Goal: Browse casually: Explore the website without a specific task or goal

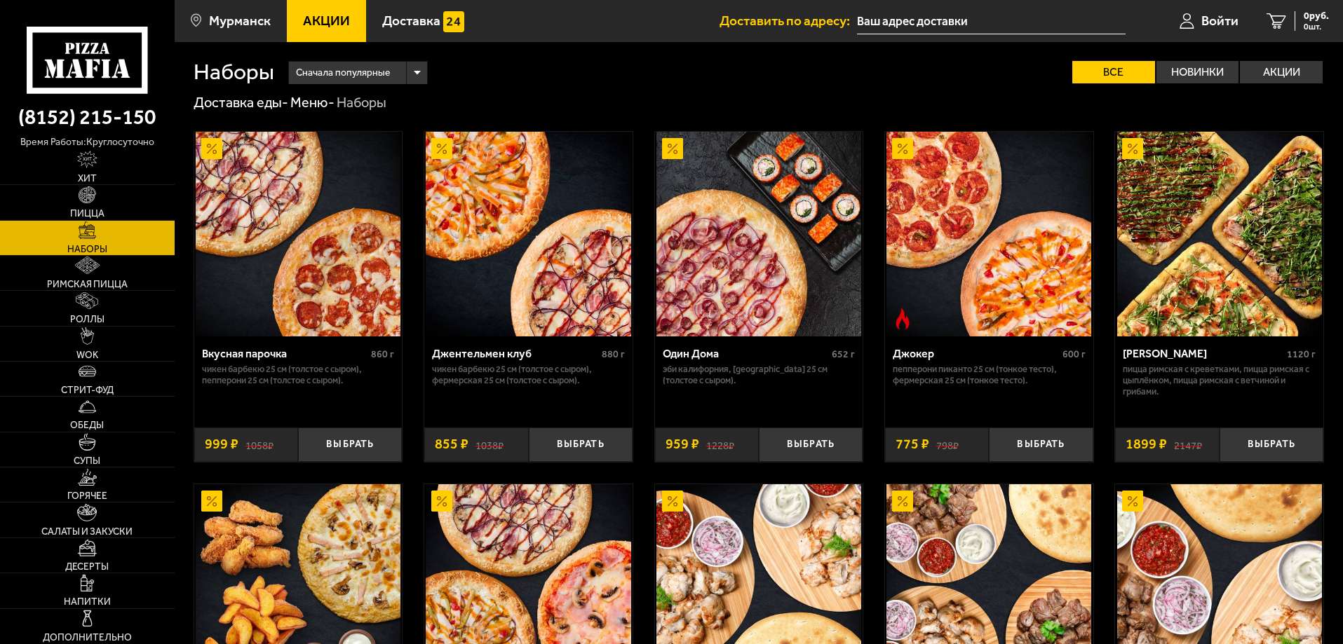
scroll to position [2136, 0]
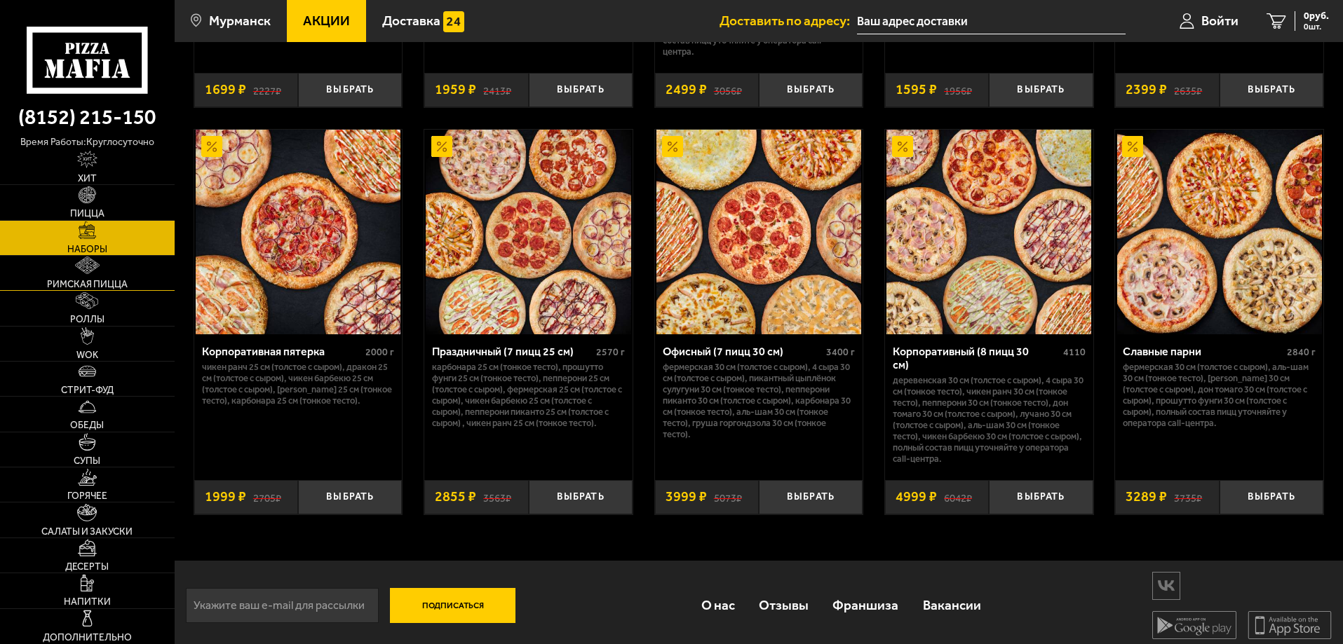
click at [91, 273] on img at bounding box center [87, 266] width 25 height 18
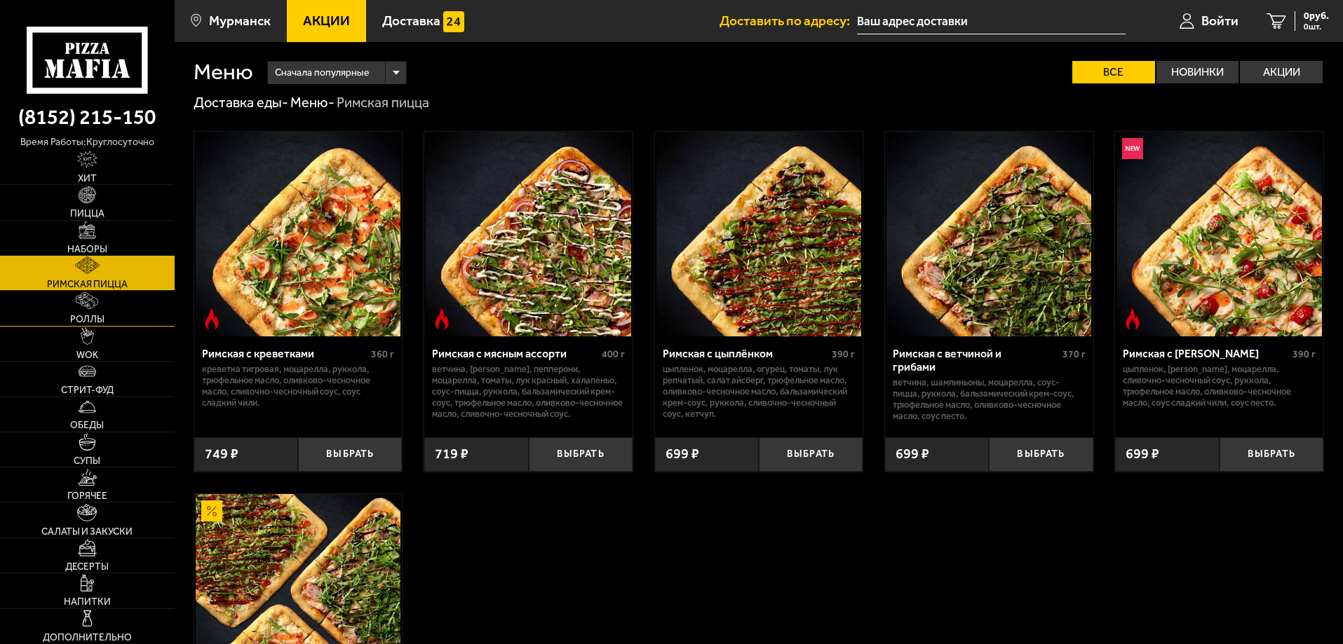
click at [135, 302] on link "Роллы" at bounding box center [87, 308] width 175 height 34
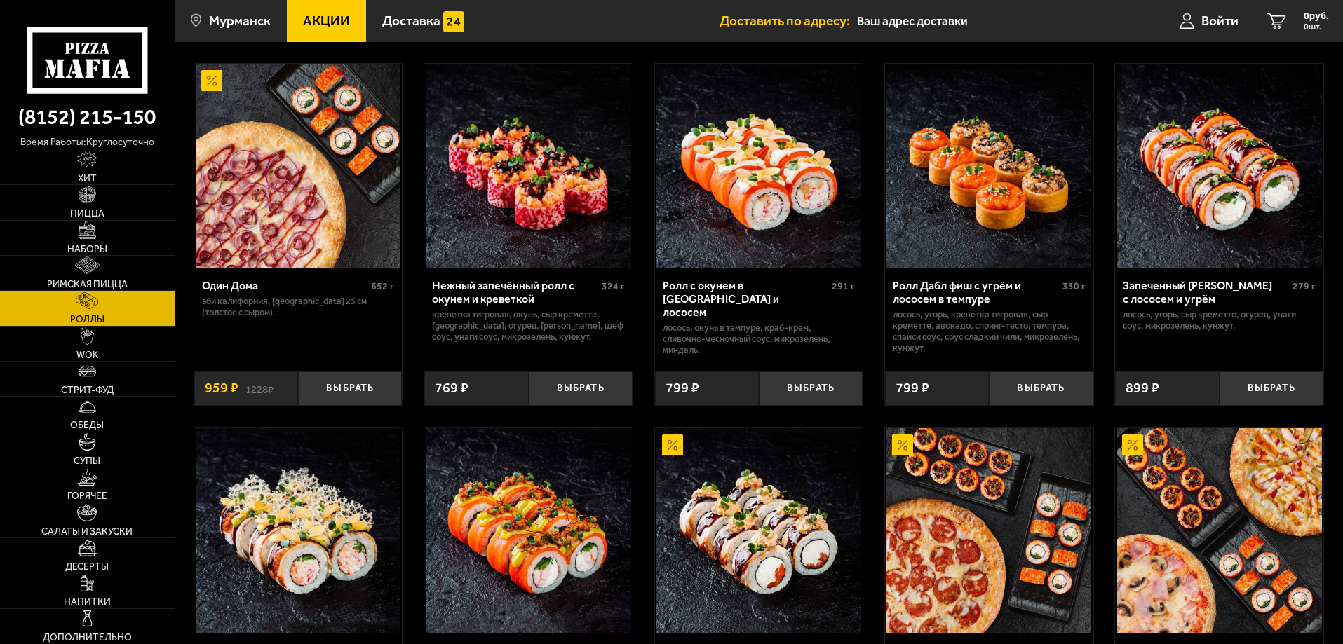
scroll to position [491, 0]
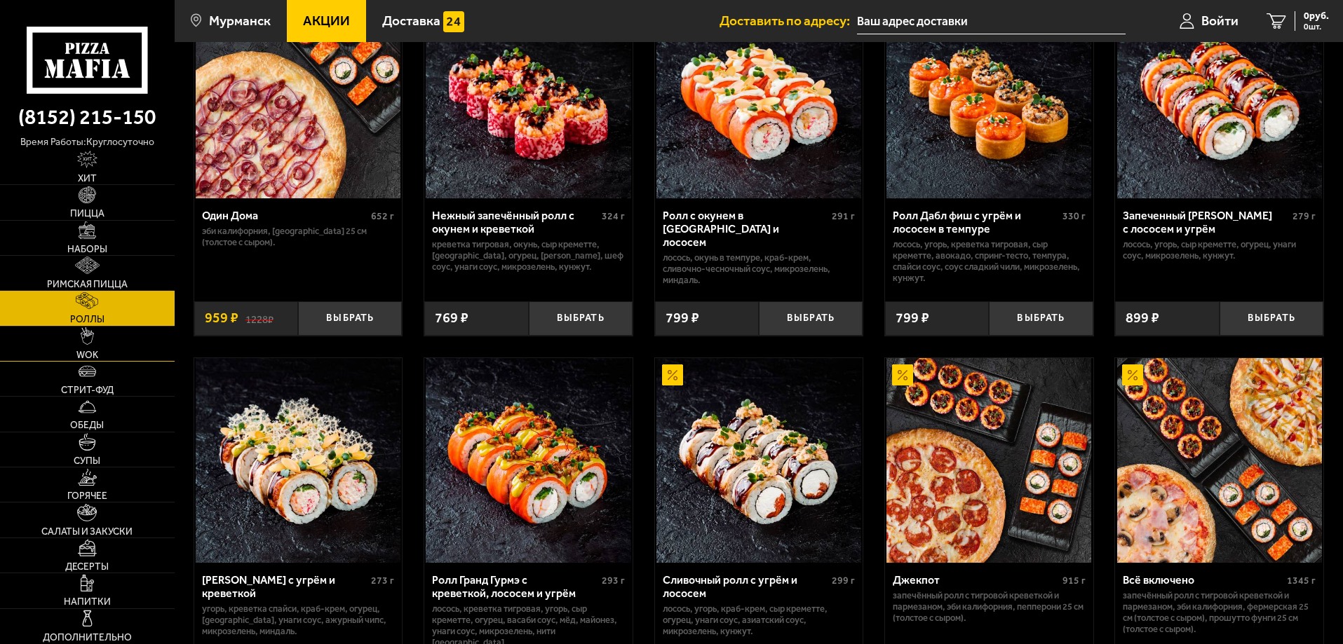
click at [116, 353] on link "WOK" at bounding box center [87, 344] width 175 height 34
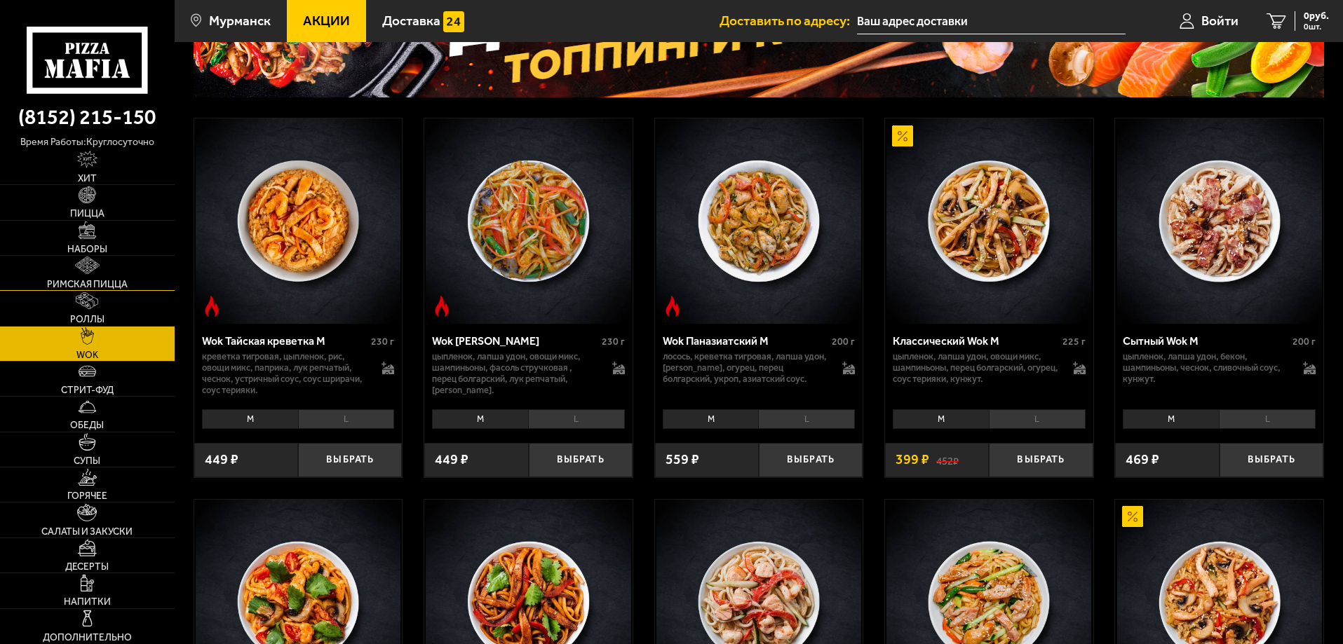
scroll to position [140, 0]
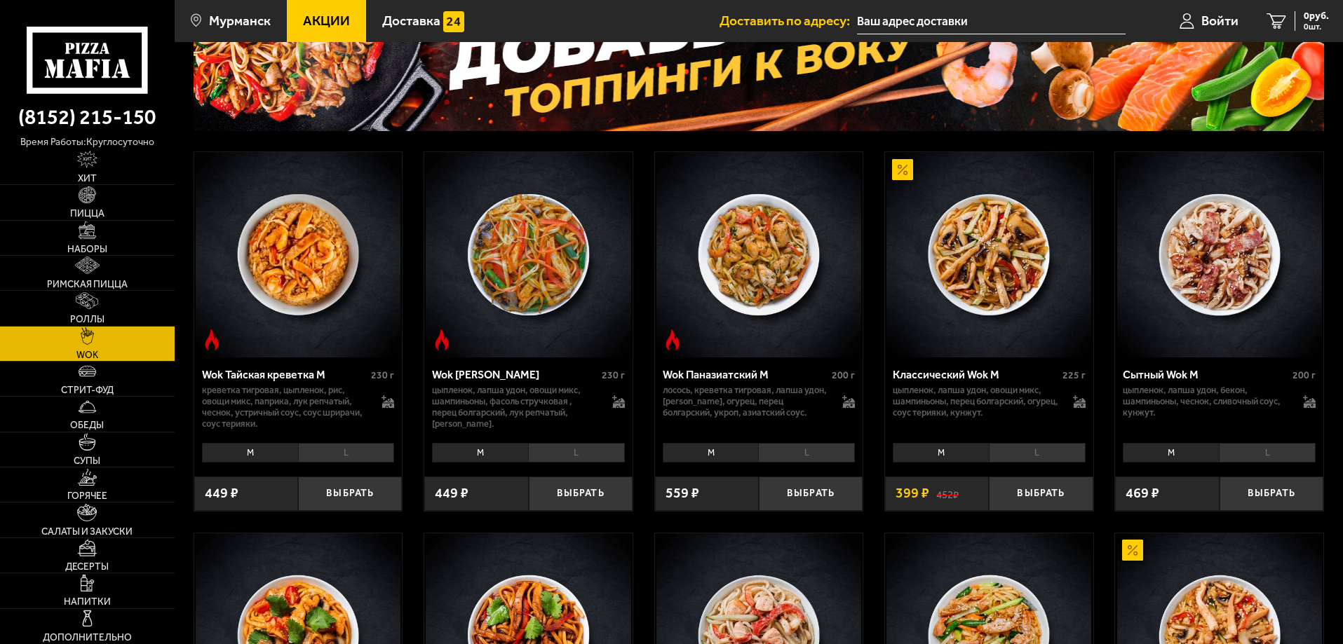
click at [551, 454] on li "L" at bounding box center [576, 453] width 97 height 20
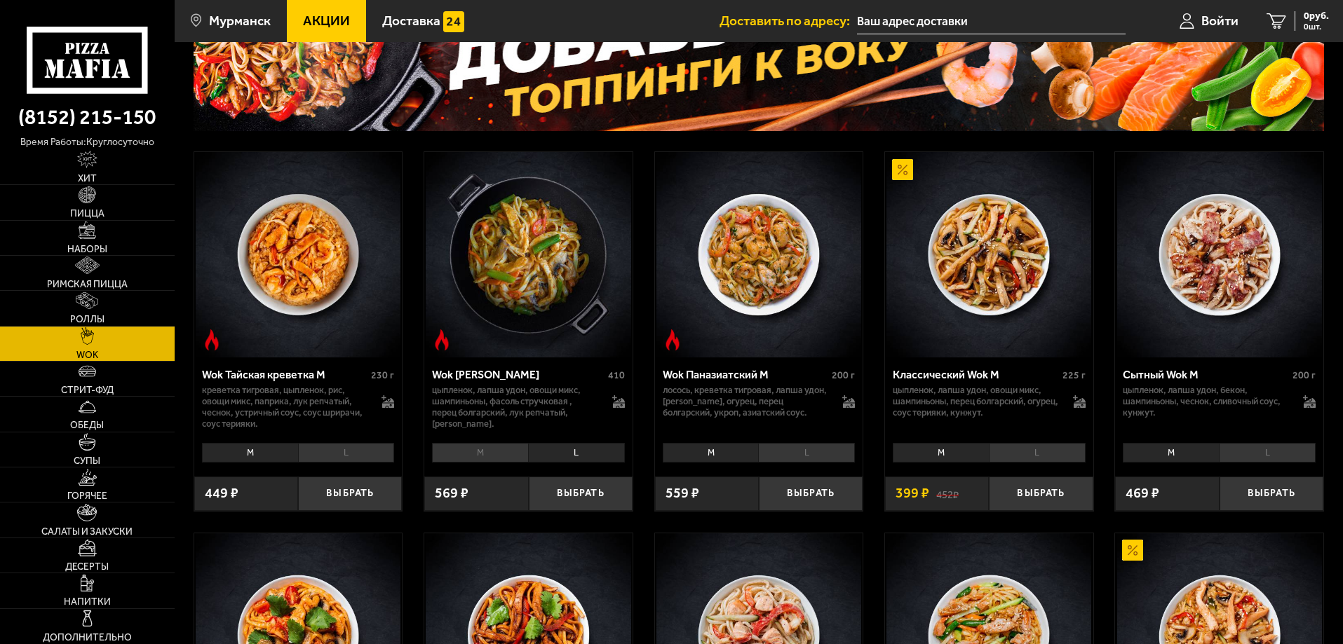
click at [488, 453] on li "M" at bounding box center [480, 453] width 96 height 20
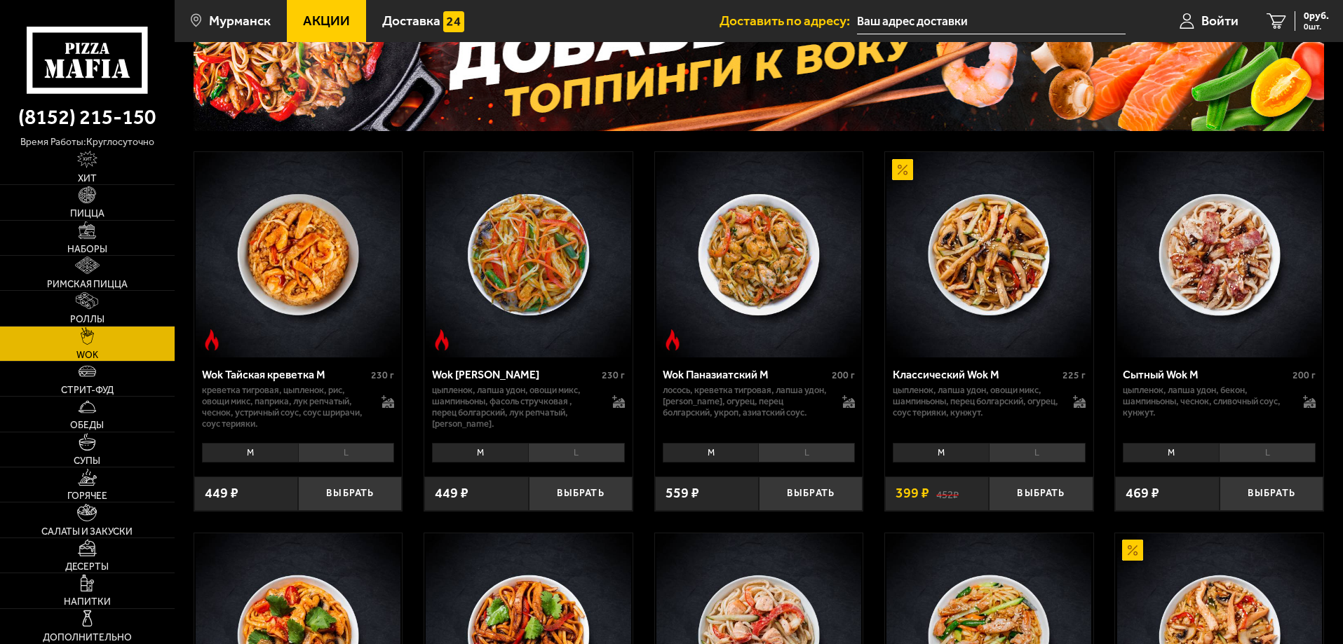
click at [555, 454] on li "L" at bounding box center [576, 453] width 97 height 20
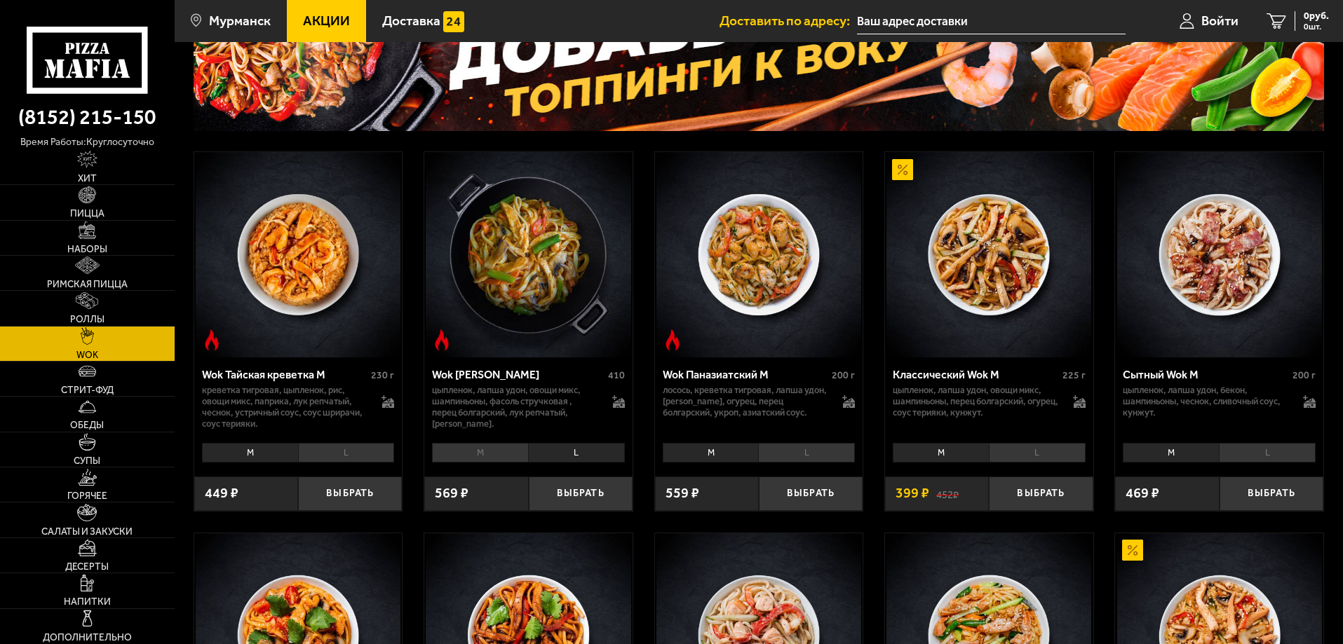
click at [492, 454] on li "M" at bounding box center [480, 453] width 96 height 20
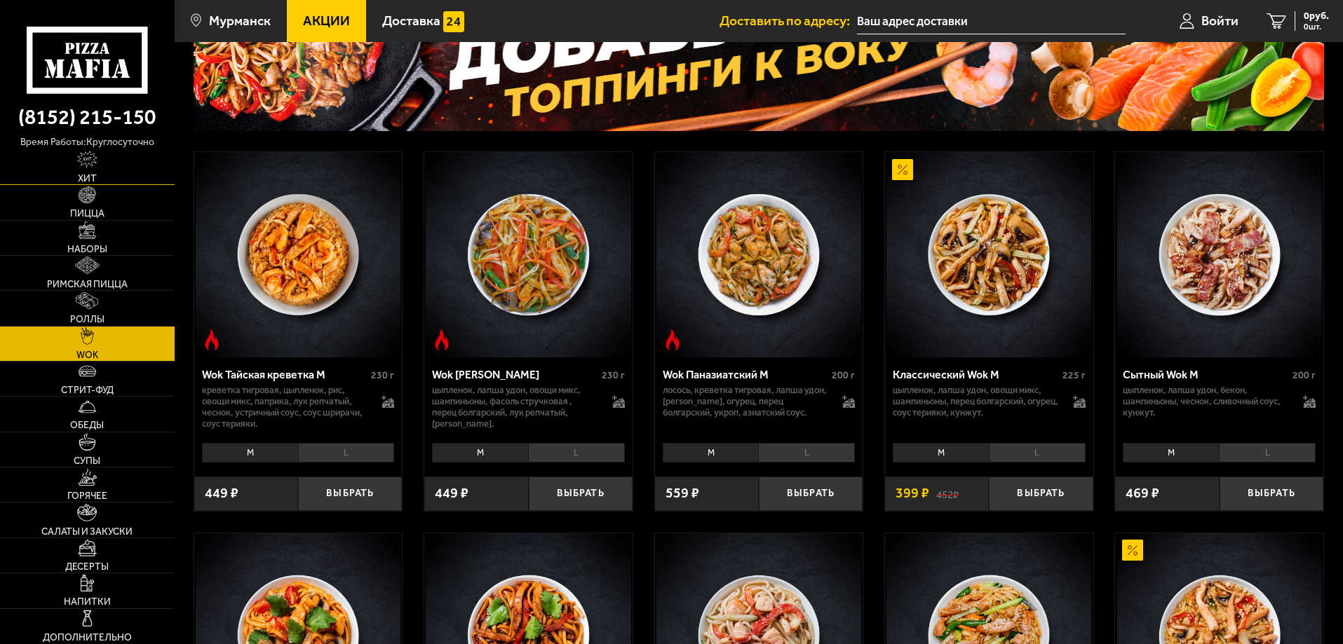
click at [104, 176] on link "Хит" at bounding box center [87, 167] width 175 height 34
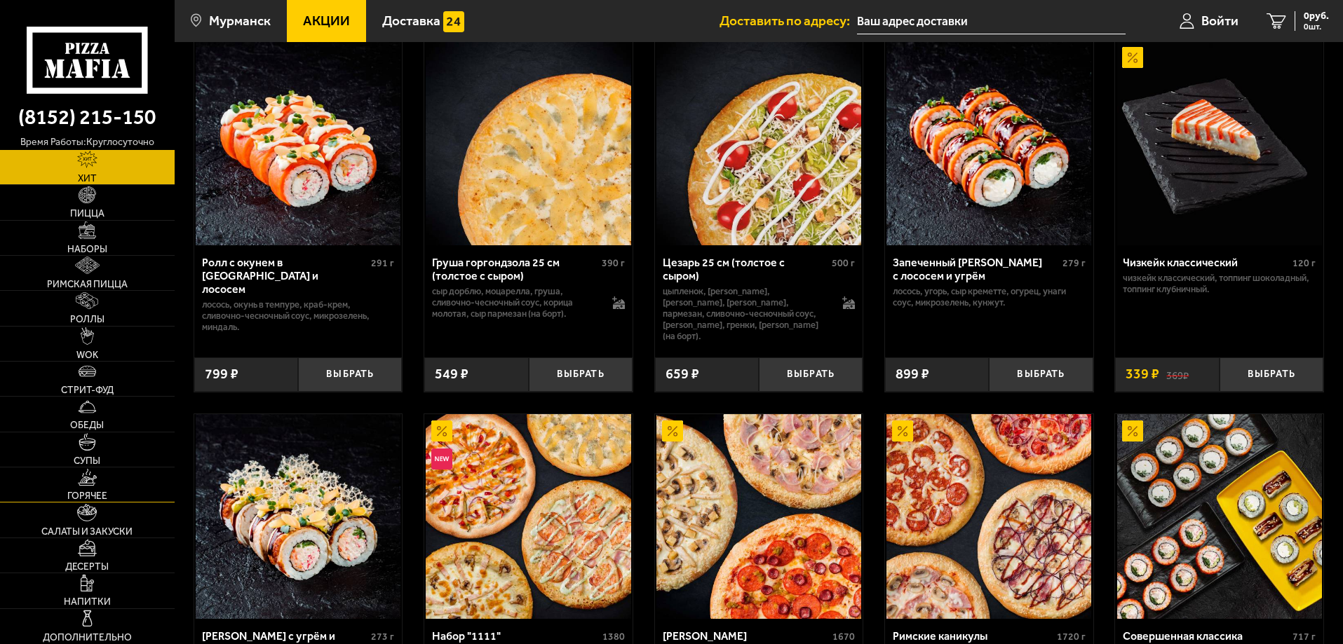
scroll to position [491, 0]
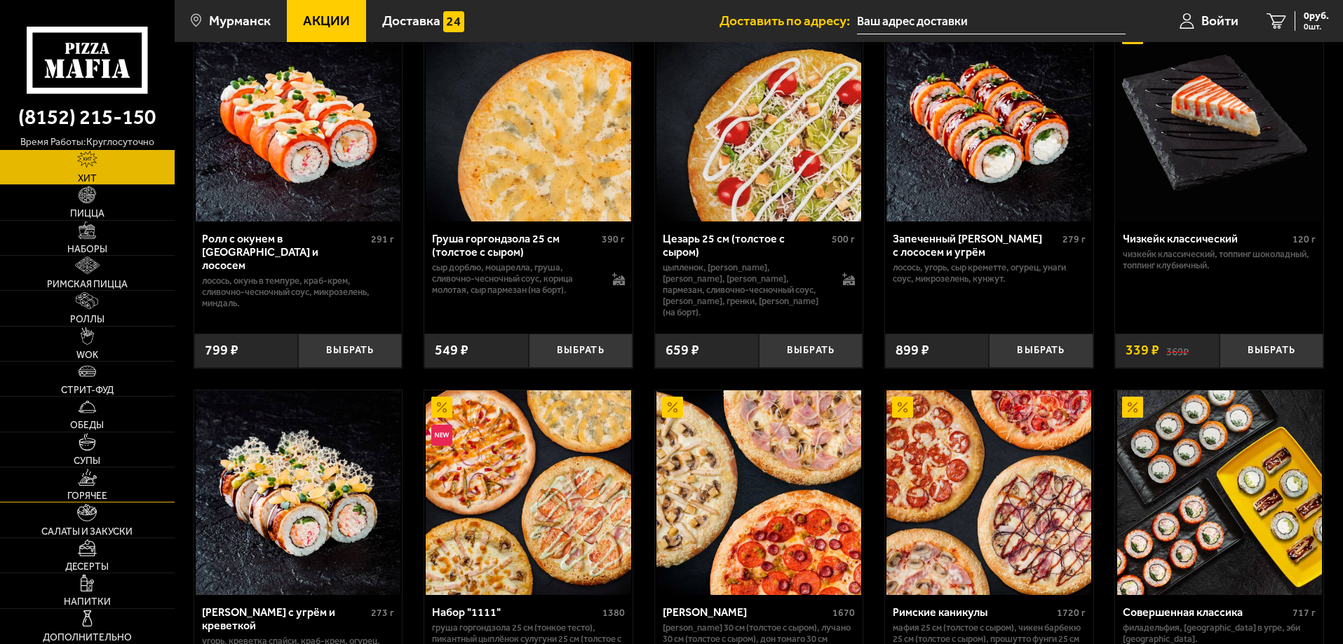
click at [102, 495] on span "Горячее" at bounding box center [87, 496] width 40 height 10
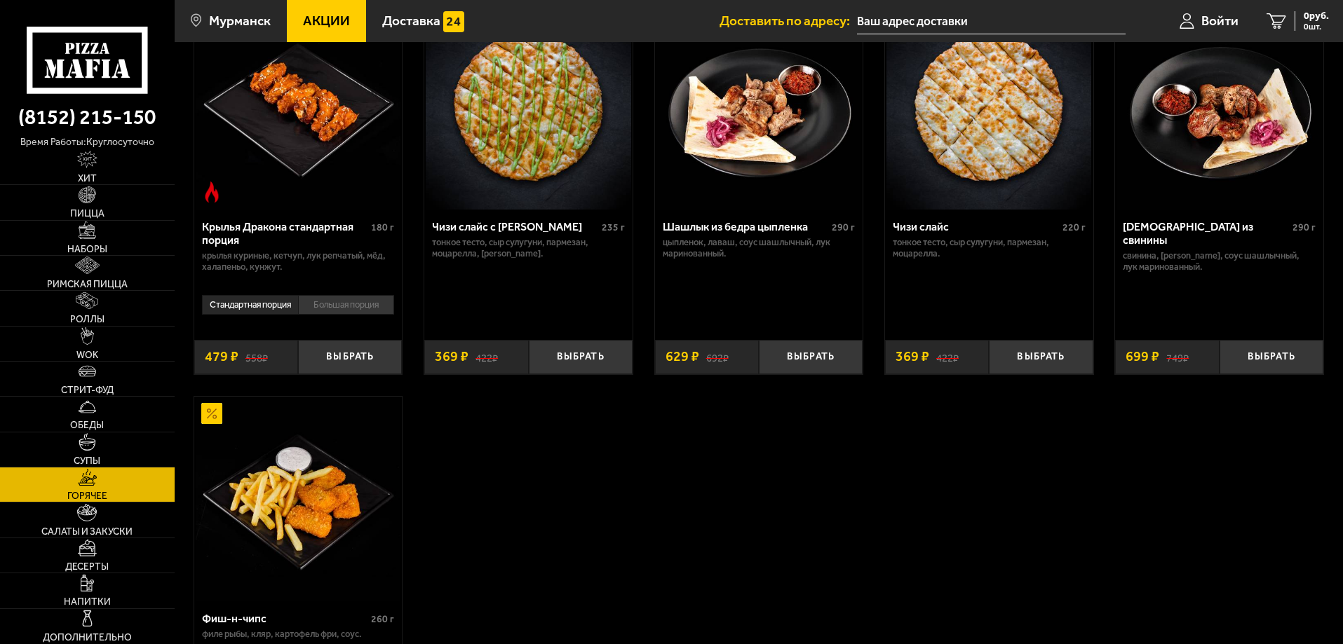
scroll to position [1052, 0]
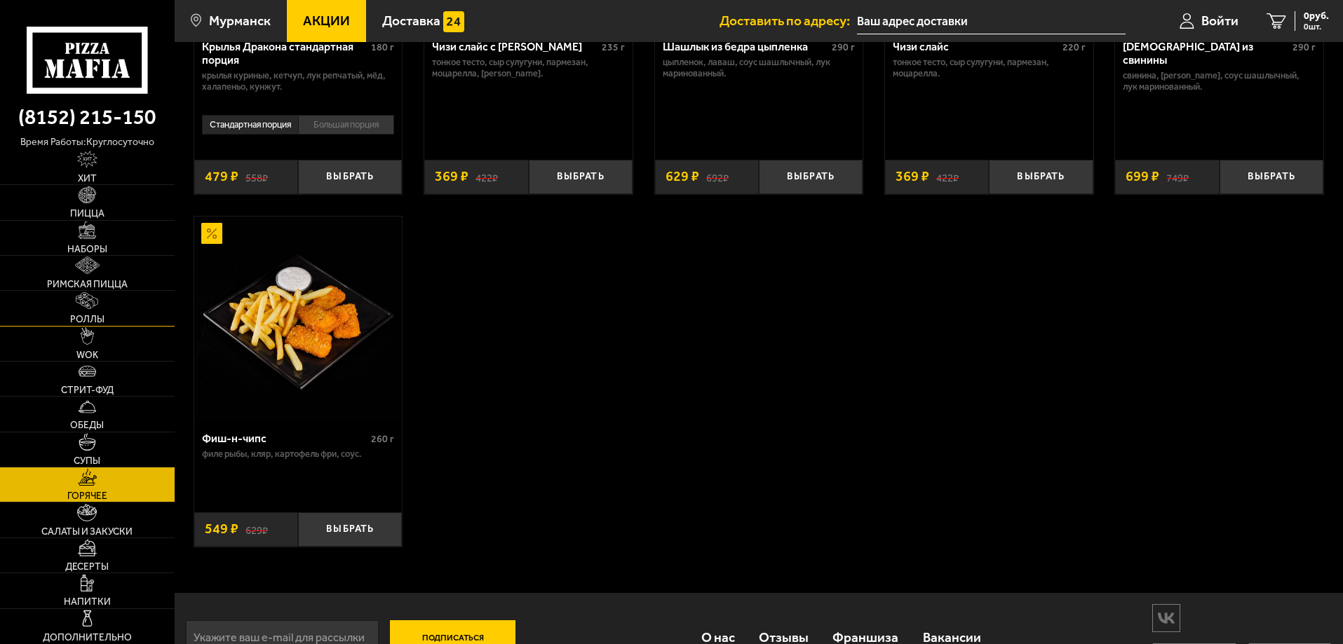
click at [140, 302] on link "Роллы" at bounding box center [87, 308] width 175 height 34
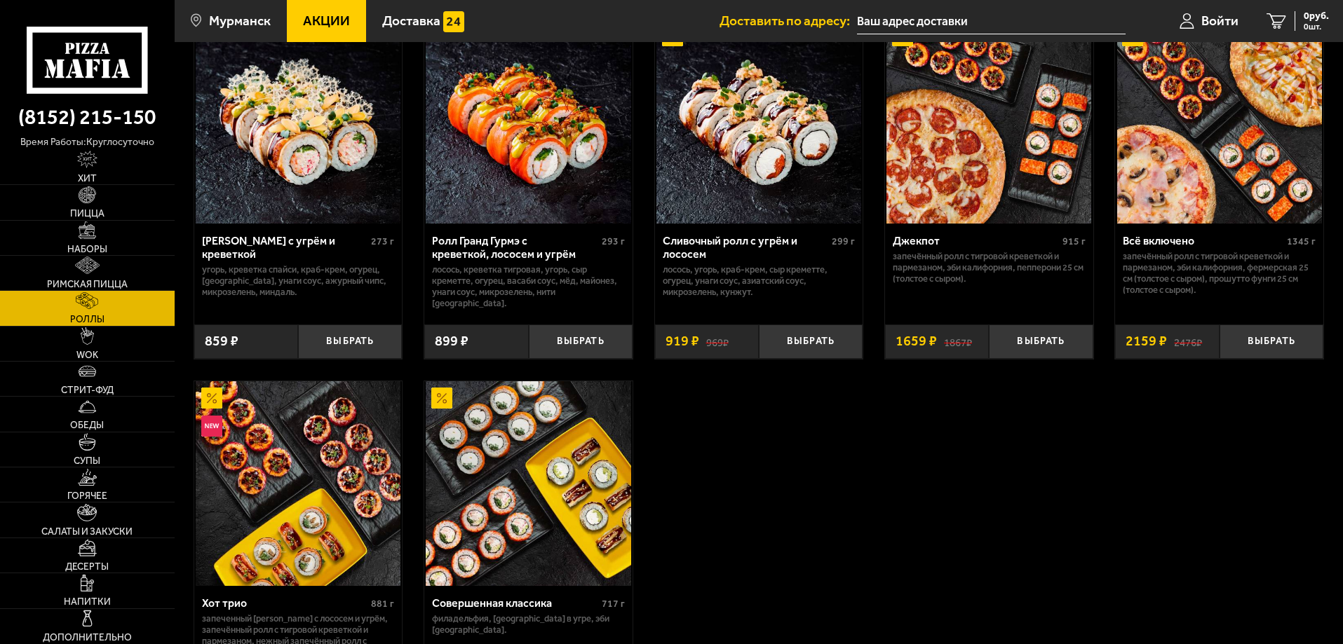
scroll to position [841, 0]
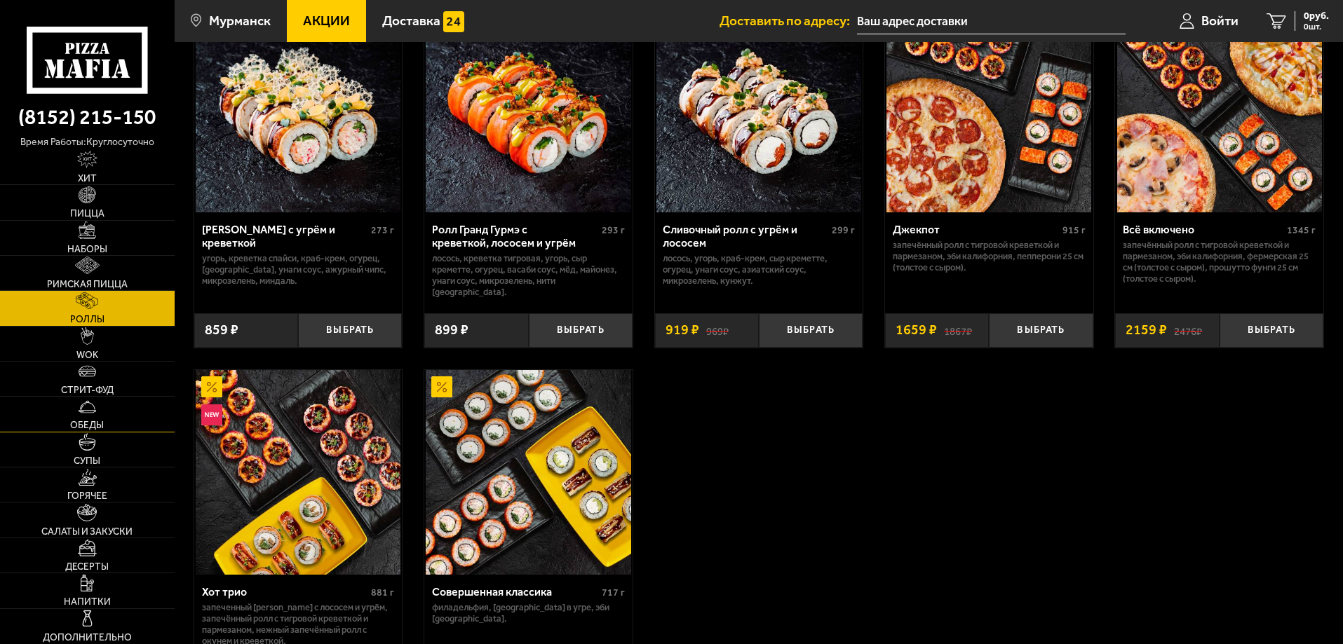
click at [125, 419] on link "Обеды" at bounding box center [87, 414] width 175 height 34
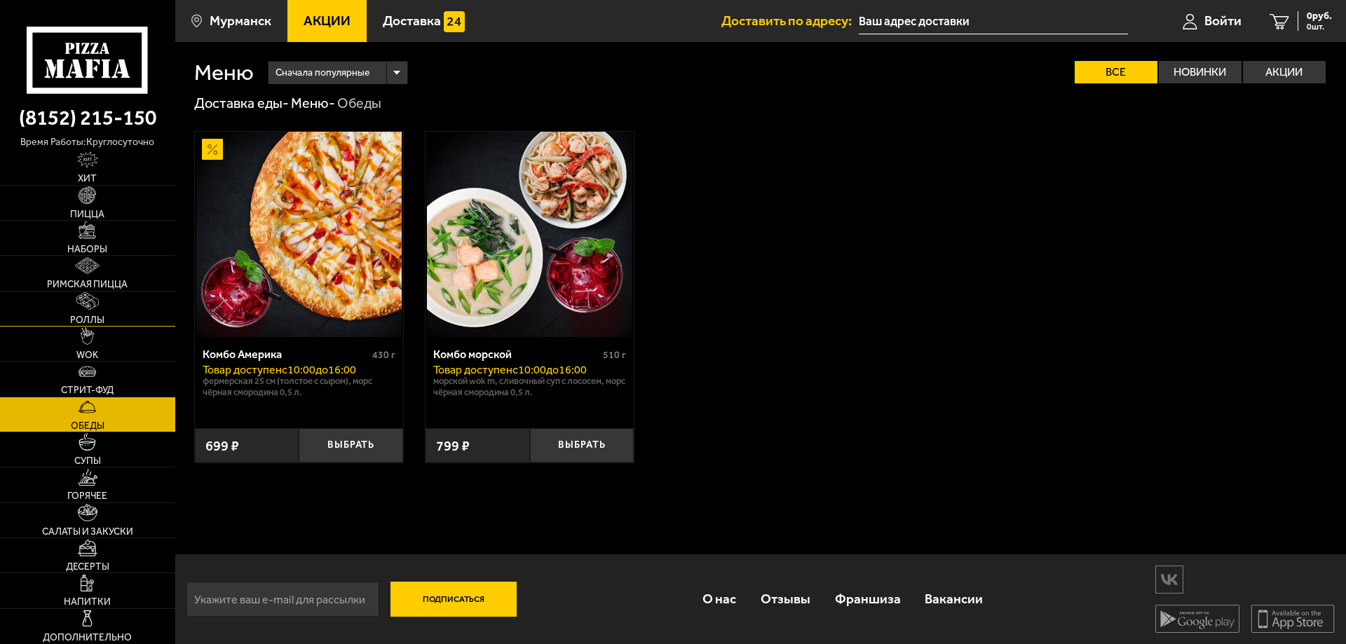
click at [135, 320] on link "Роллы" at bounding box center [87, 309] width 175 height 34
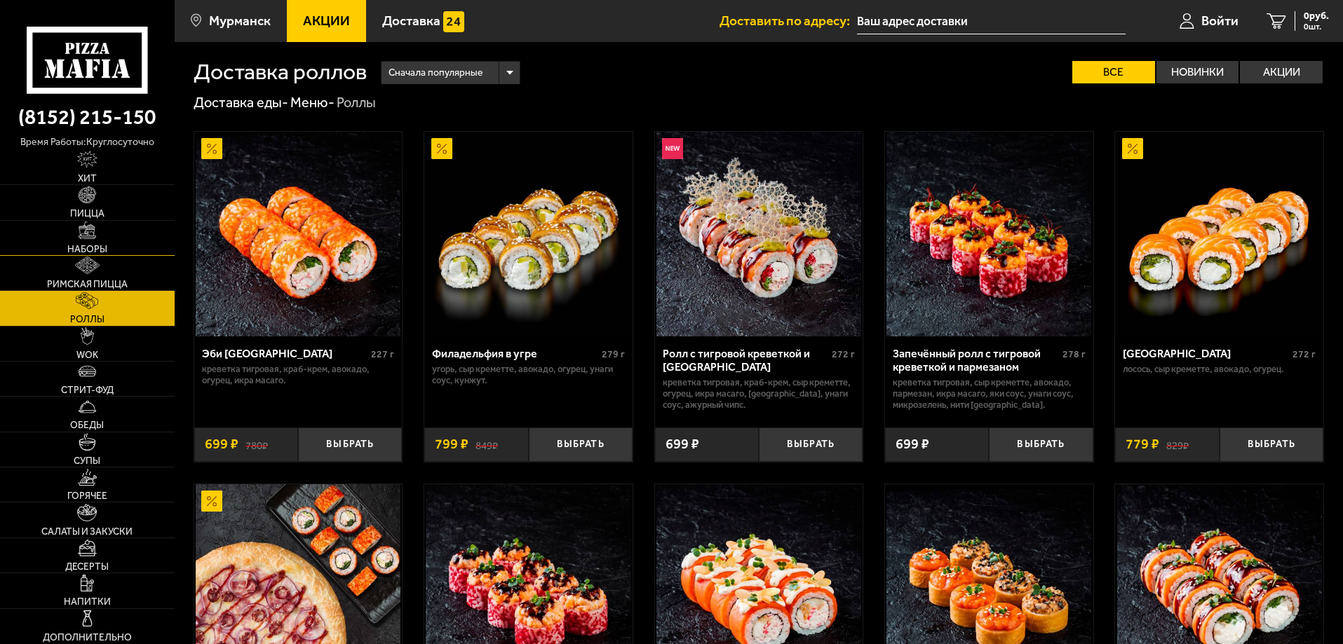
click at [116, 233] on link "Наборы" at bounding box center [87, 238] width 175 height 34
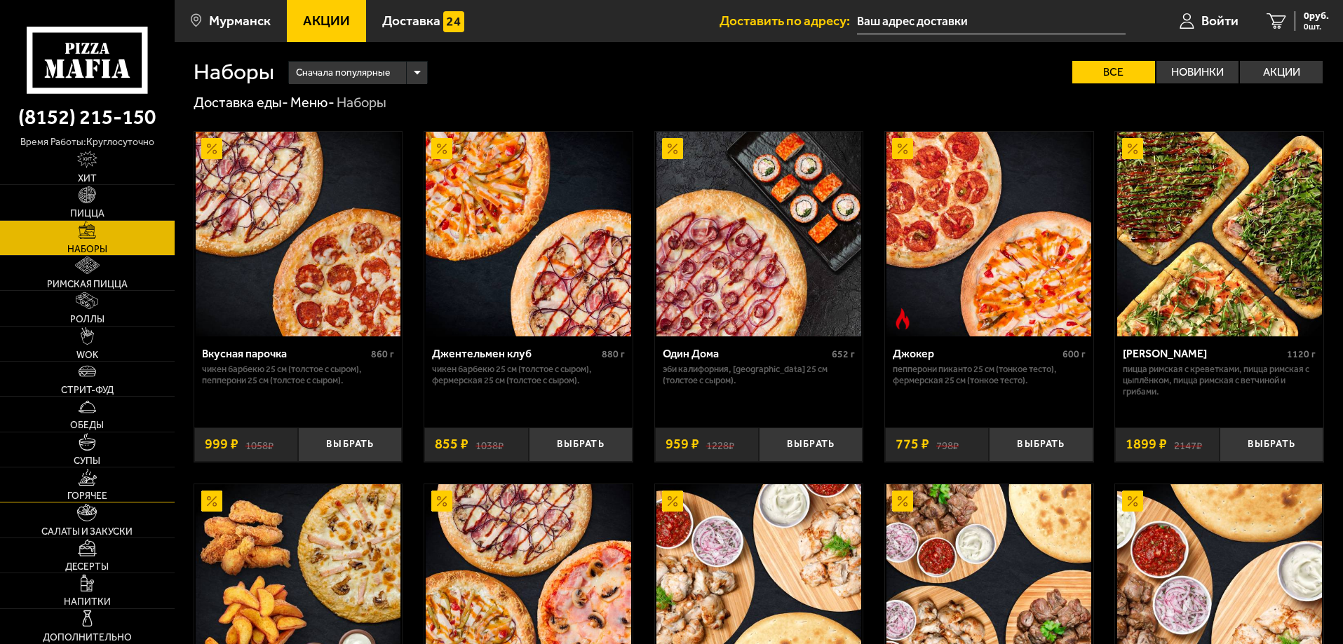
click at [97, 478] on img at bounding box center [88, 478] width 20 height 18
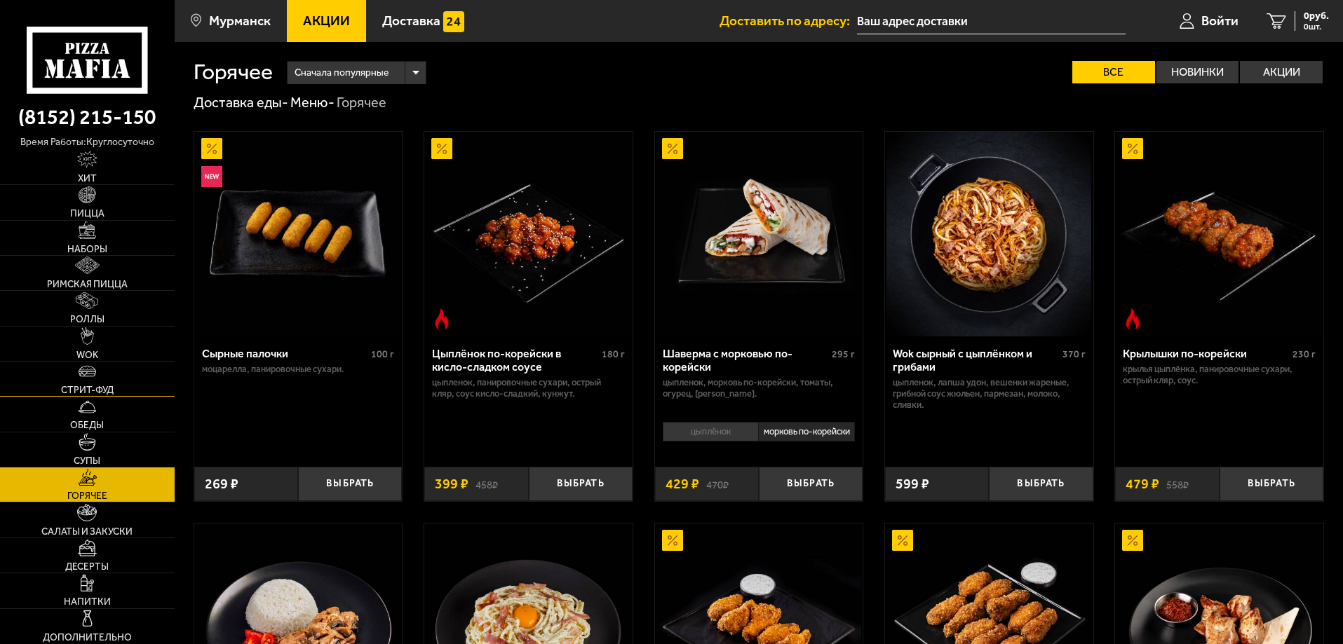
click at [111, 387] on span "Стрит-фуд" at bounding box center [87, 391] width 53 height 10
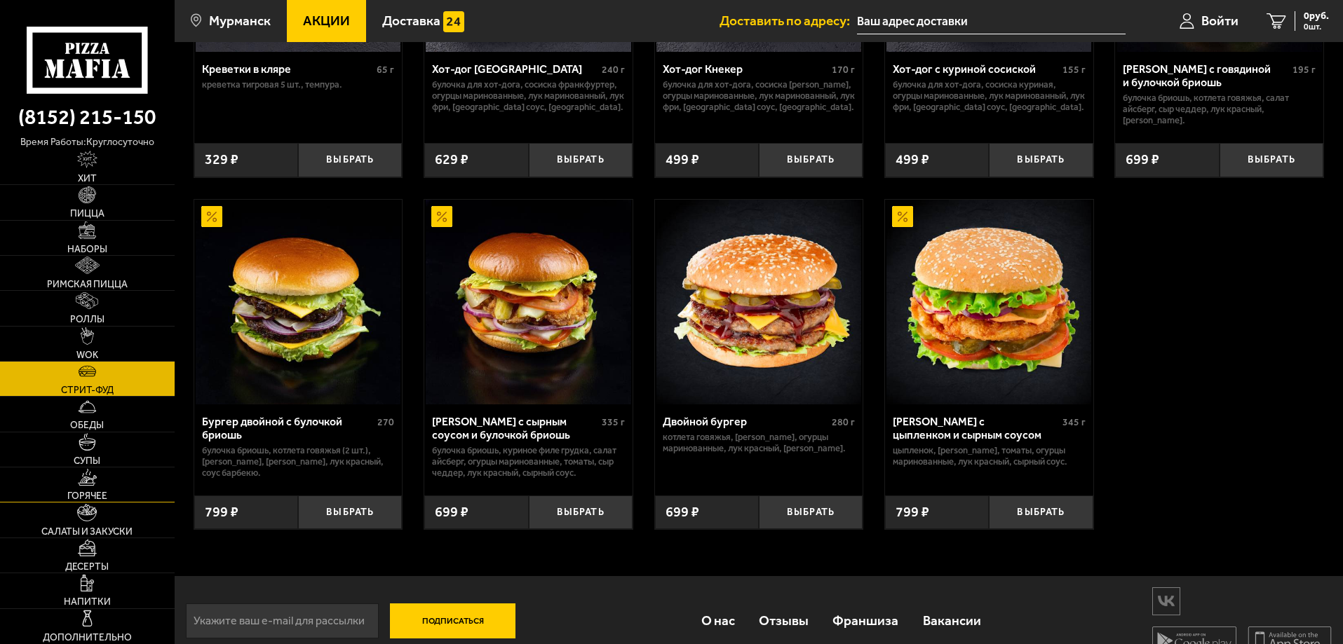
scroll to position [308, 0]
